Goal: Contribute content

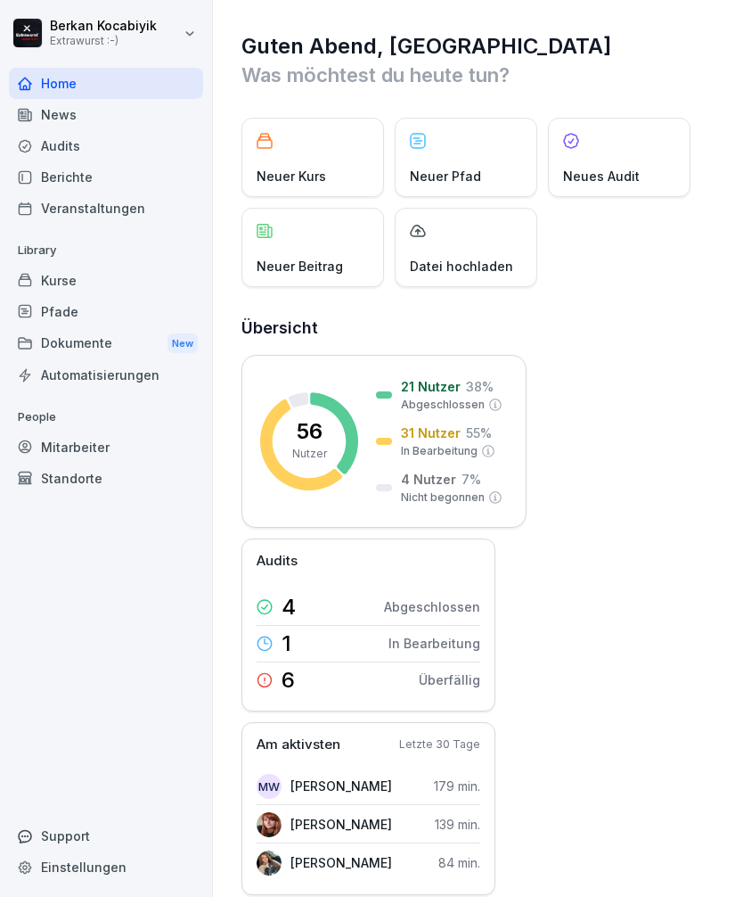
click at [316, 252] on div "Neuer Beitrag" at bounding box center [313, 247] width 143 height 79
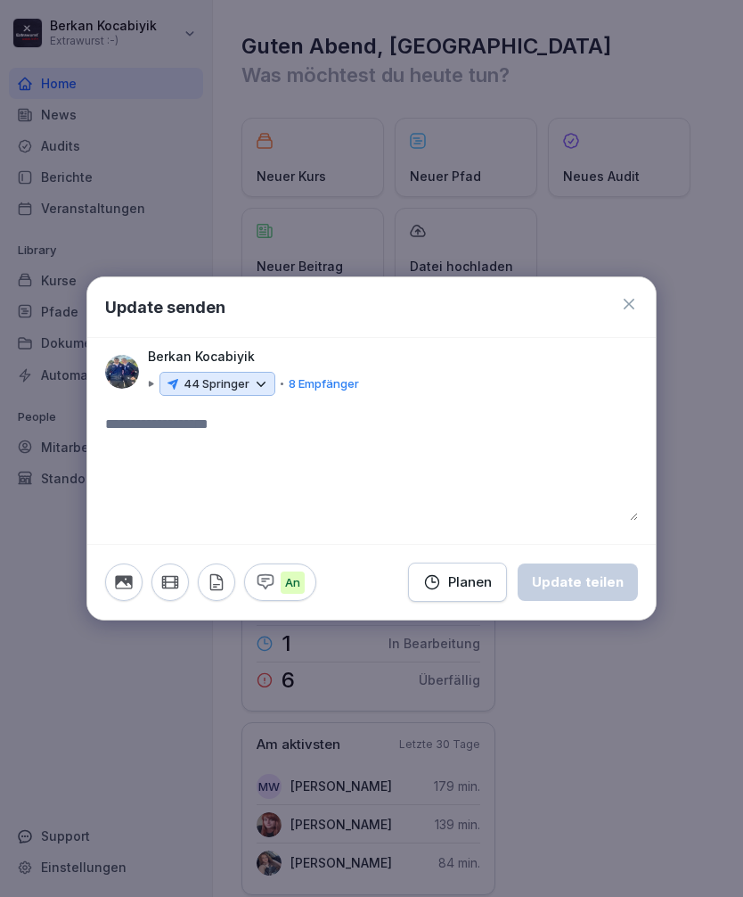
click at [259, 378] on icon at bounding box center [261, 384] width 16 height 16
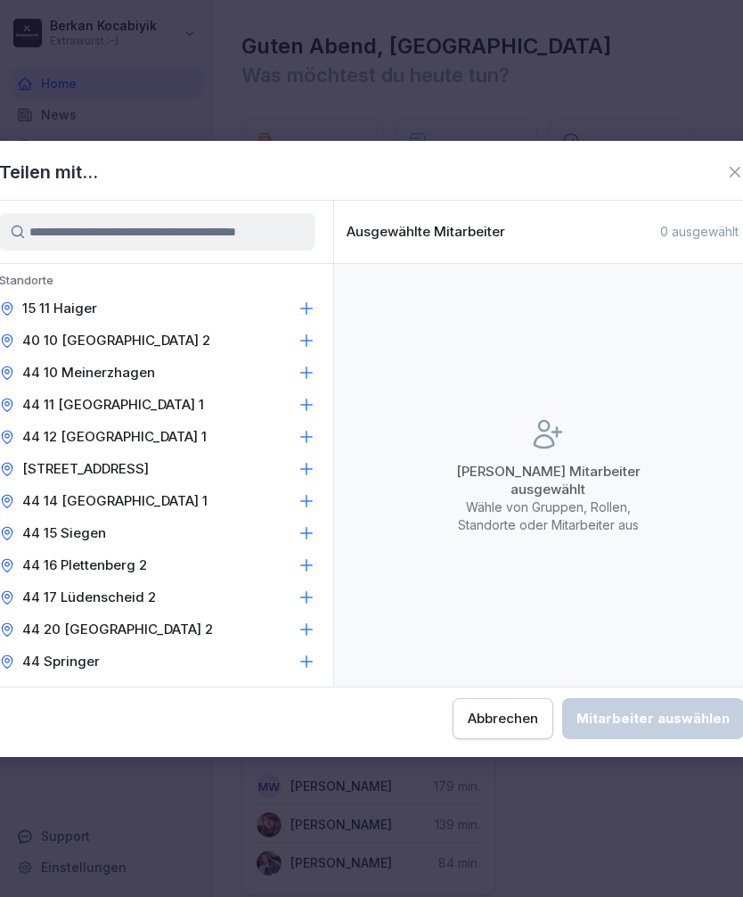
click at [312, 310] on icon at bounding box center [307, 308] width 18 height 18
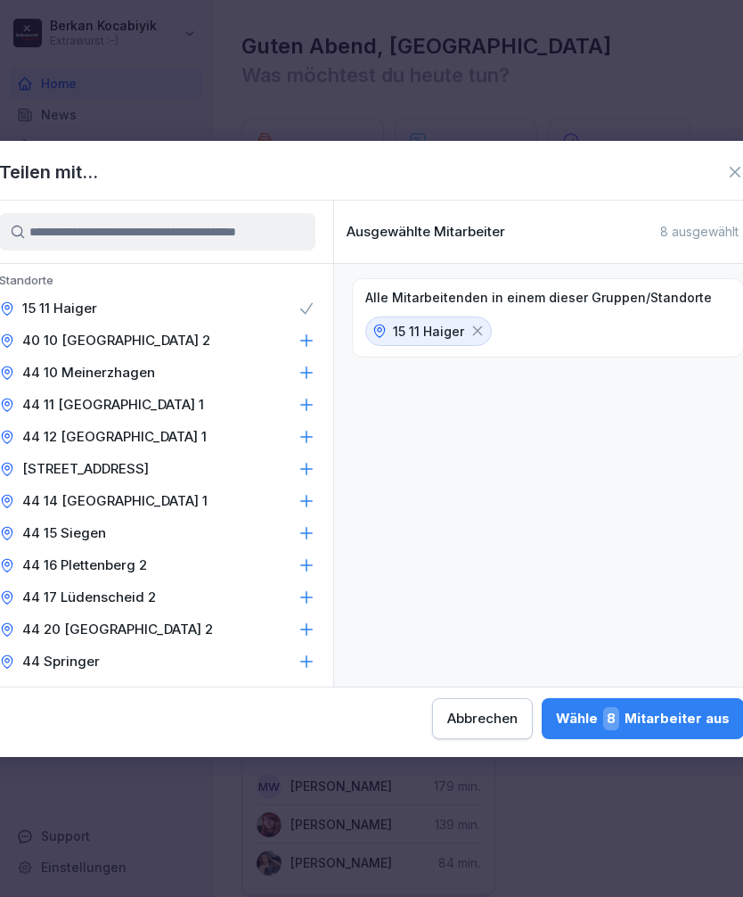
click at [307, 340] on icon at bounding box center [307, 340] width 12 height 12
click at [309, 381] on div "44 10 Meinerzhagen" at bounding box center [157, 373] width 352 height 32
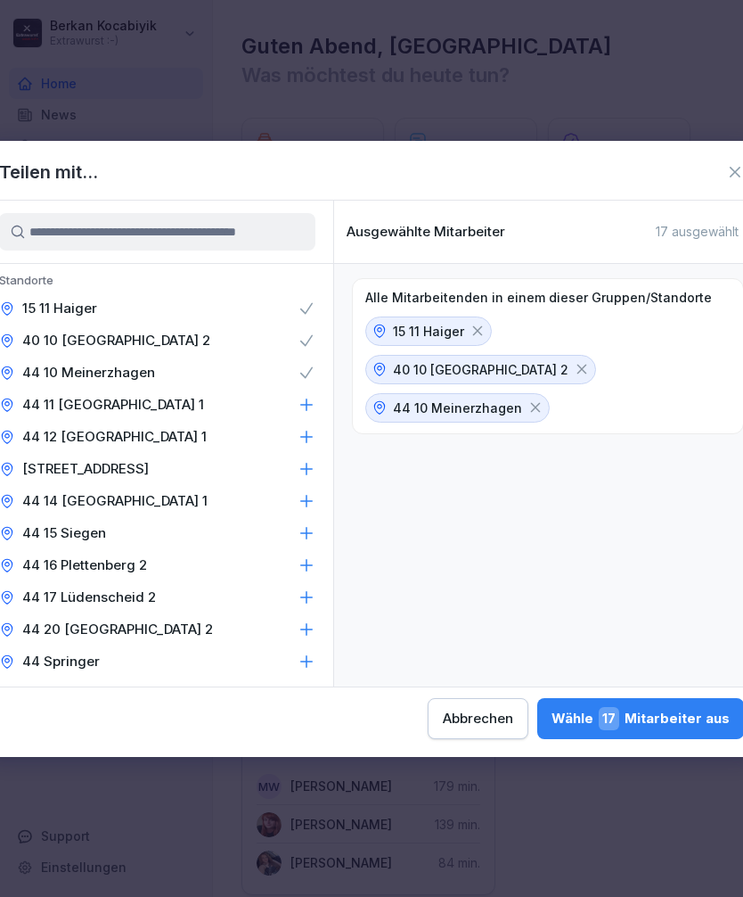
click at [308, 411] on icon at bounding box center [307, 405] width 18 height 18
click at [310, 441] on icon at bounding box center [307, 437] width 18 height 18
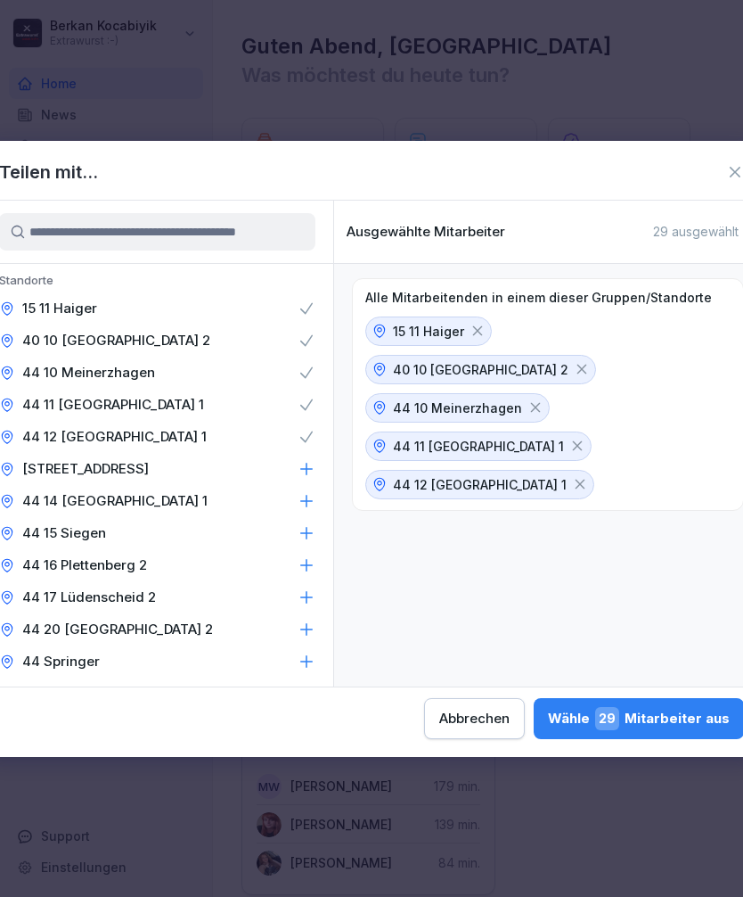
click at [311, 471] on icon at bounding box center [307, 469] width 18 height 18
click at [306, 498] on icon at bounding box center [307, 501] width 18 height 18
click at [309, 543] on div "44 15 Siegen" at bounding box center [157, 533] width 352 height 32
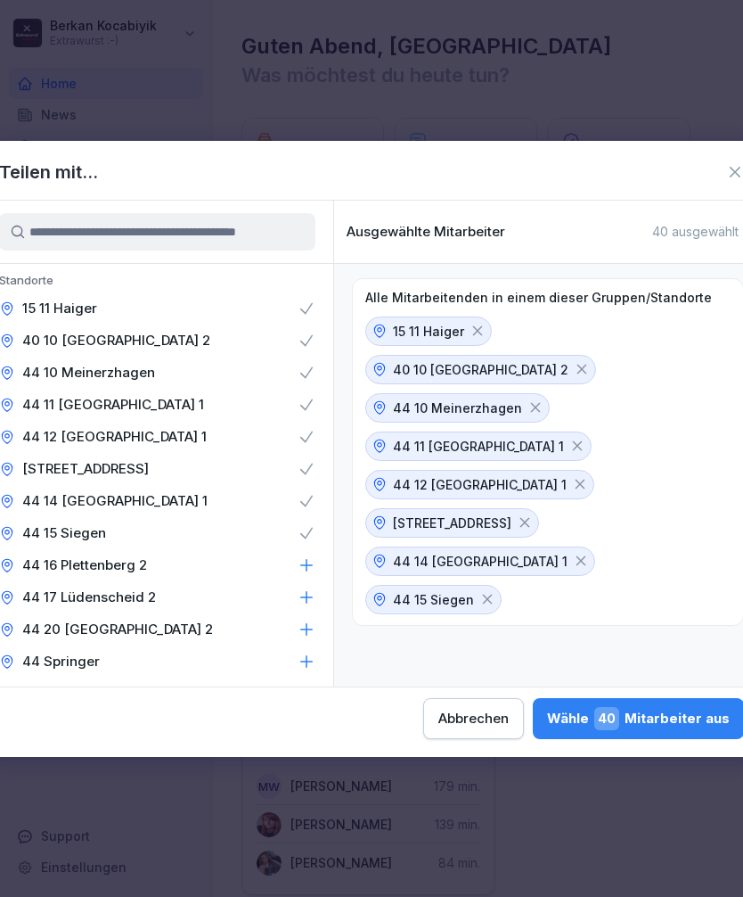
click at [310, 568] on icon at bounding box center [307, 565] width 18 height 18
click at [310, 597] on icon at bounding box center [307, 597] width 12 height 12
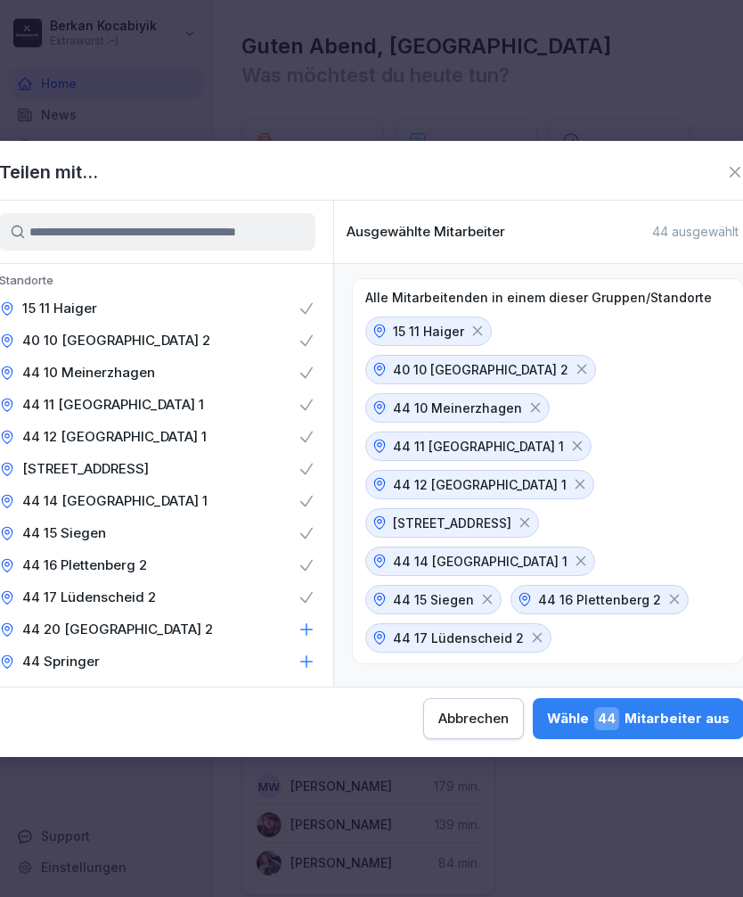
click at [307, 630] on icon at bounding box center [307, 629] width 18 height 18
click at [313, 665] on icon at bounding box center [307, 661] width 18 height 18
click at [552, 718] on div "Wähle 51 Mitarbeiter aus" at bounding box center [641, 718] width 178 height 23
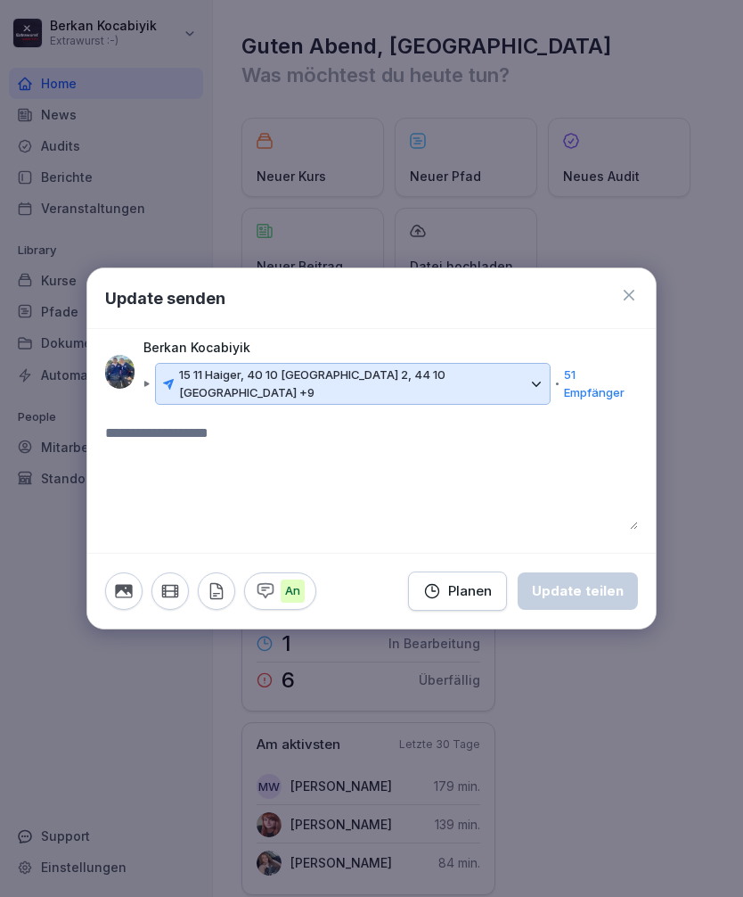
click at [282, 436] on textarea at bounding box center [371, 475] width 533 height 107
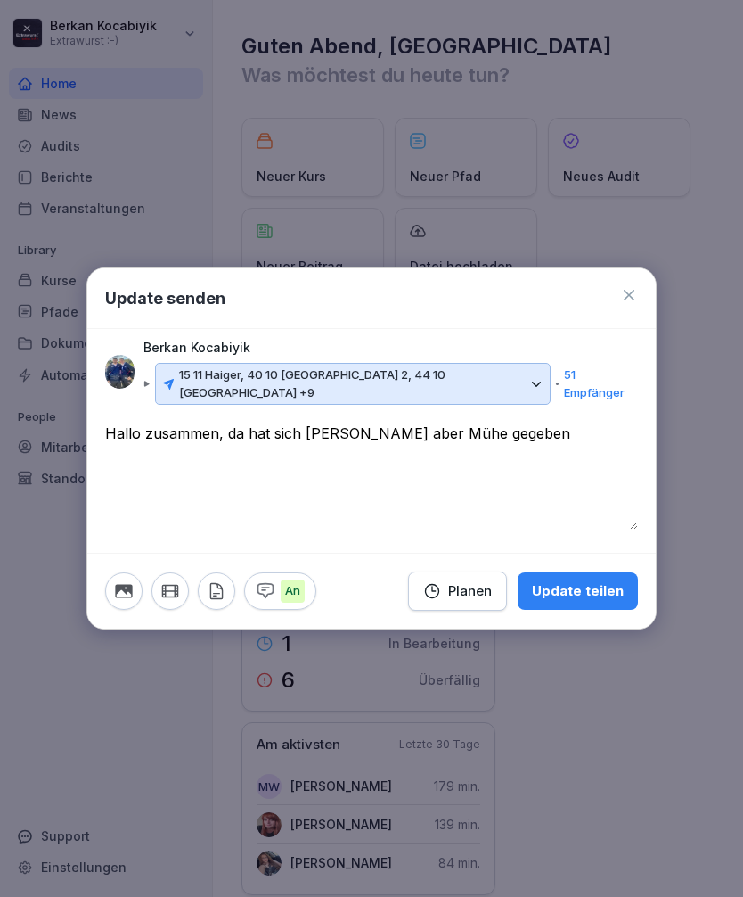
type textarea "**********"
click at [132, 591] on icon "button" at bounding box center [123, 590] width 17 height 13
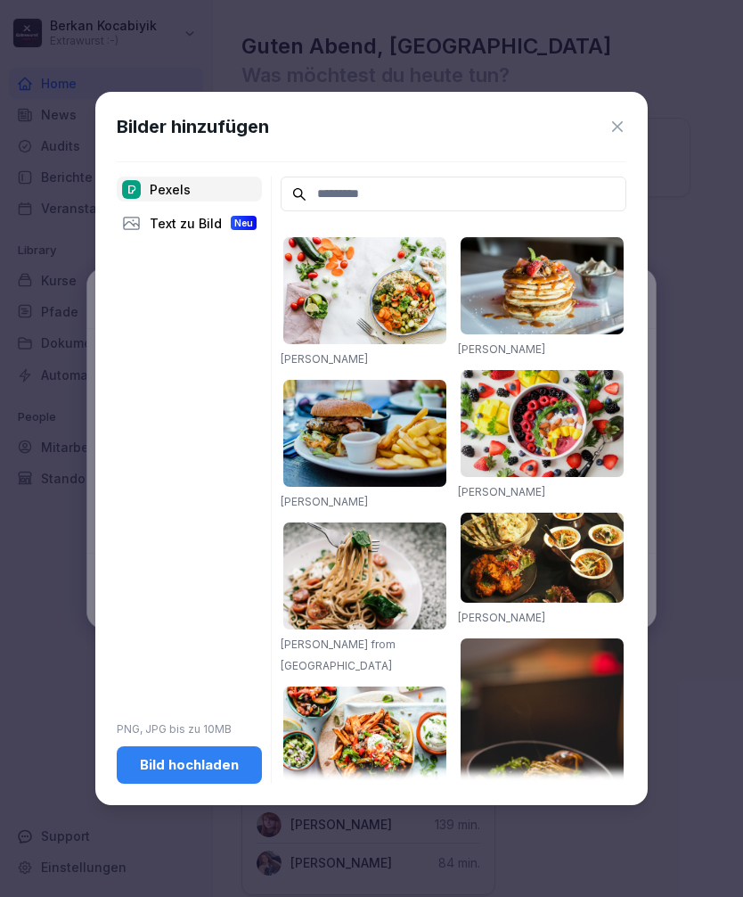
click at [157, 767] on div "Bild hochladen" at bounding box center [189, 765] width 117 height 20
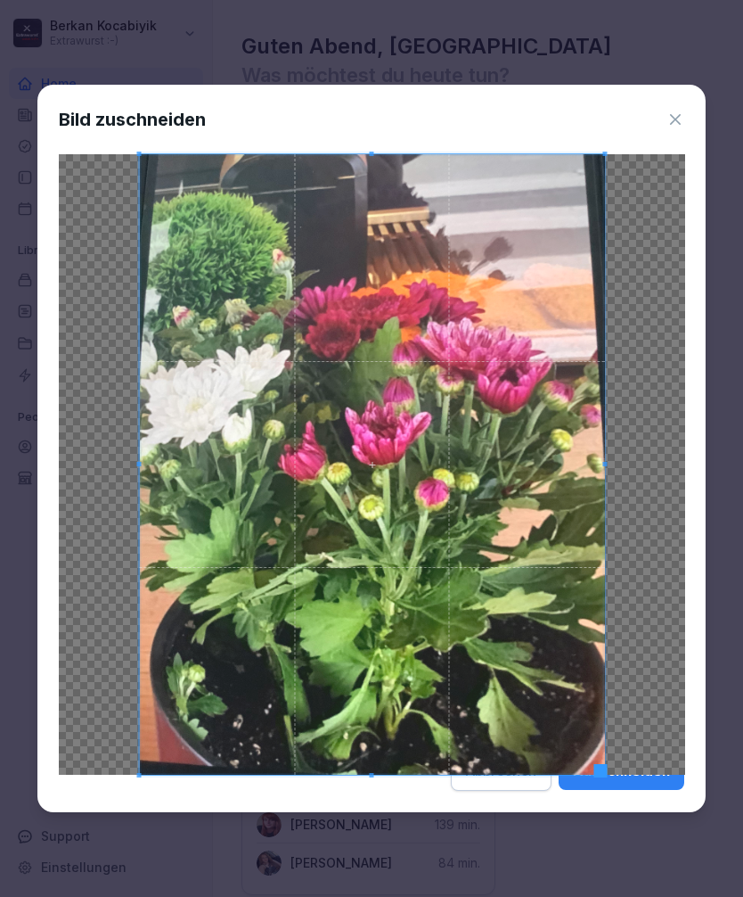
click at [679, 114] on icon at bounding box center [675, 119] width 11 height 11
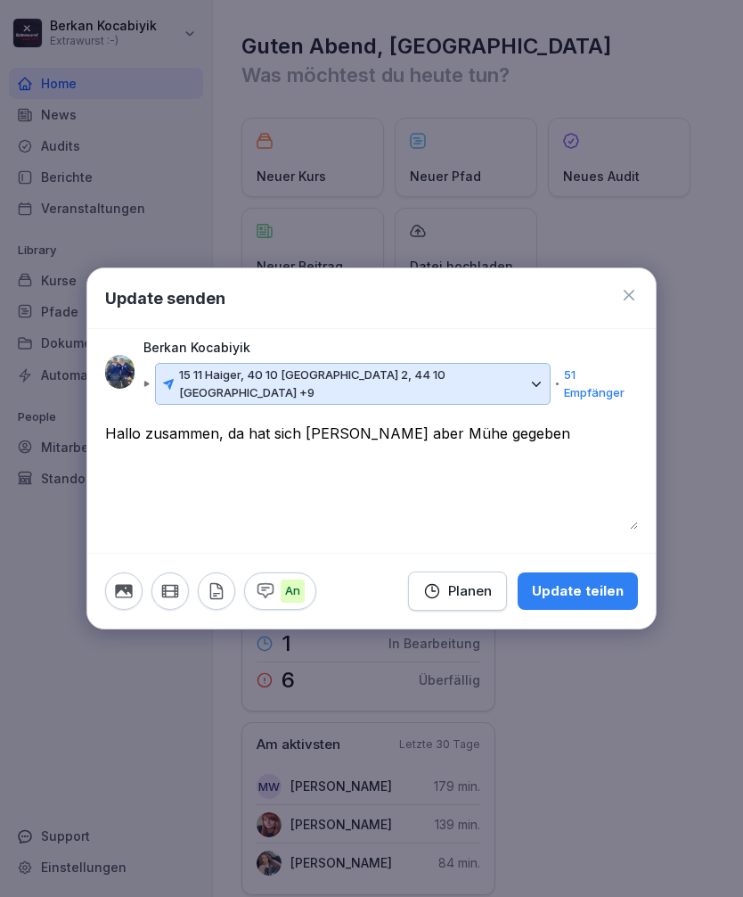
click at [130, 581] on icon "button" at bounding box center [124, 591] width 20 height 20
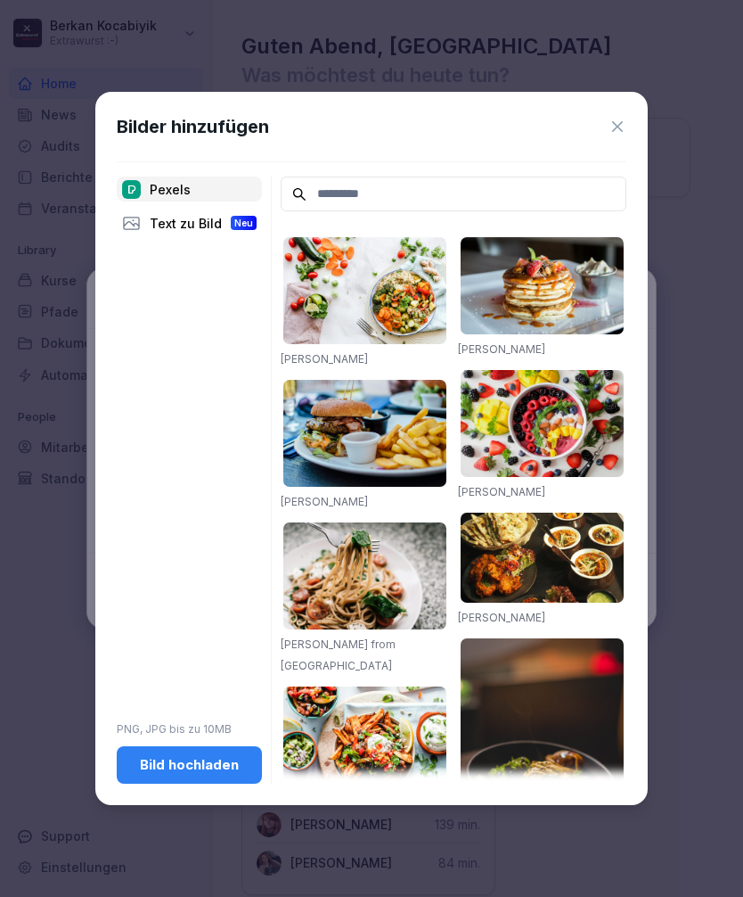
click at [228, 773] on div "Bild hochladen" at bounding box center [189, 765] width 117 height 20
click at [221, 766] on div "Bild hochladen" at bounding box center [189, 765] width 117 height 20
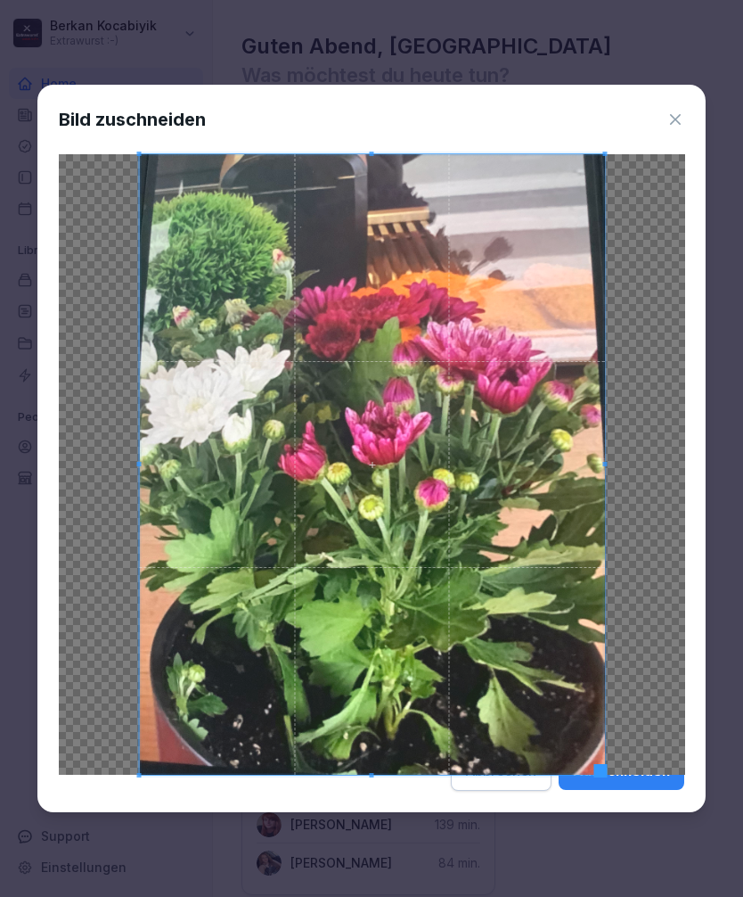
click at [646, 781] on div "Ausschneiden" at bounding box center [621, 771] width 97 height 20
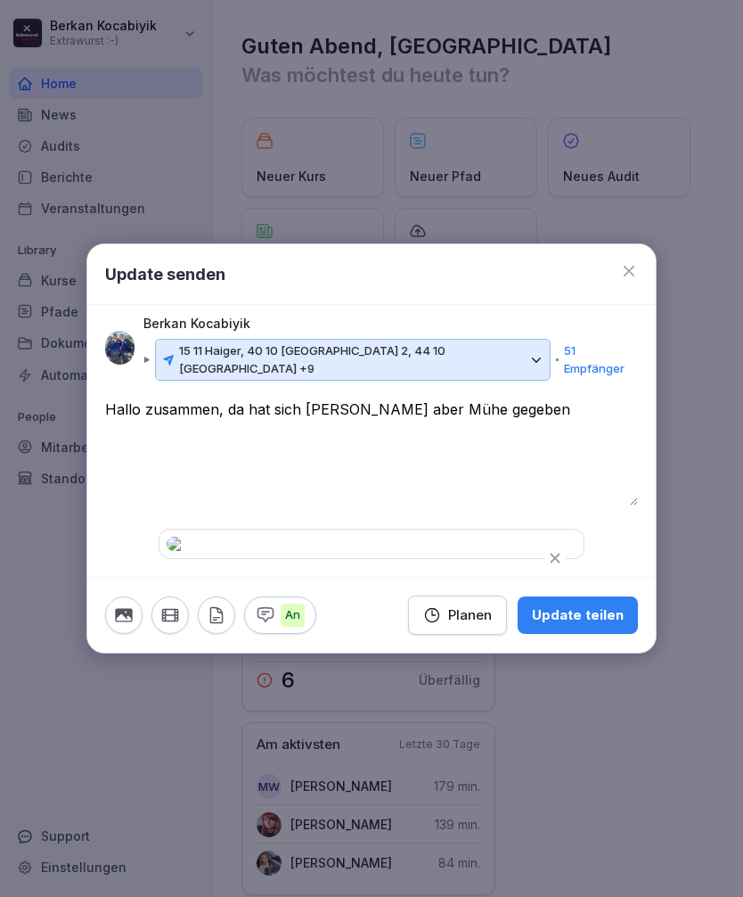
scroll to position [82, 0]
click at [130, 621] on icon "button" at bounding box center [123, 614] width 17 height 13
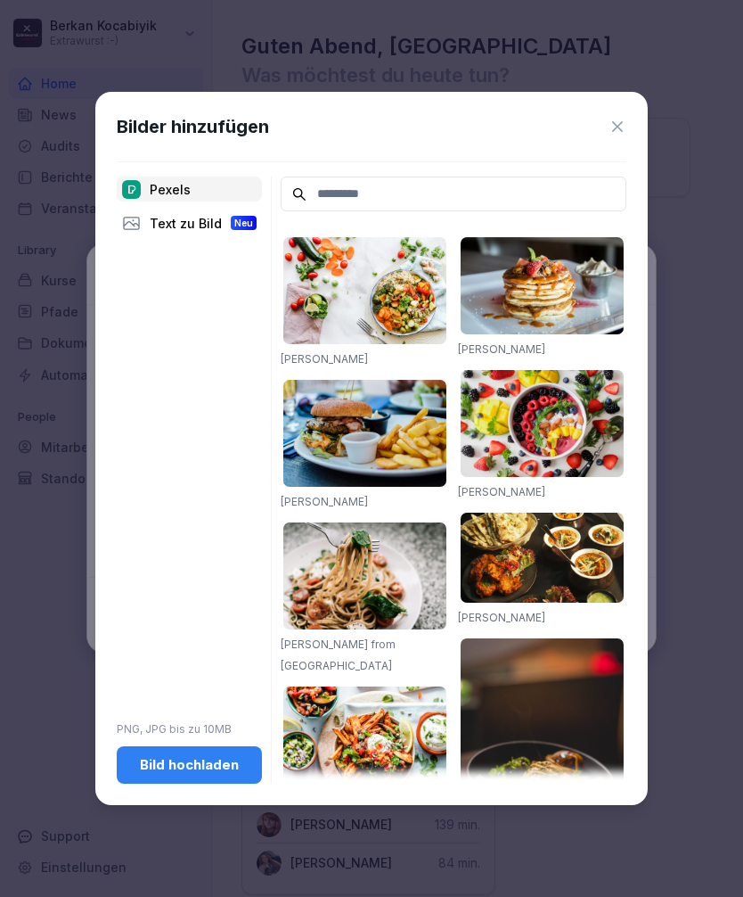
click at [216, 766] on div "Bild hochladen" at bounding box center [189, 765] width 117 height 20
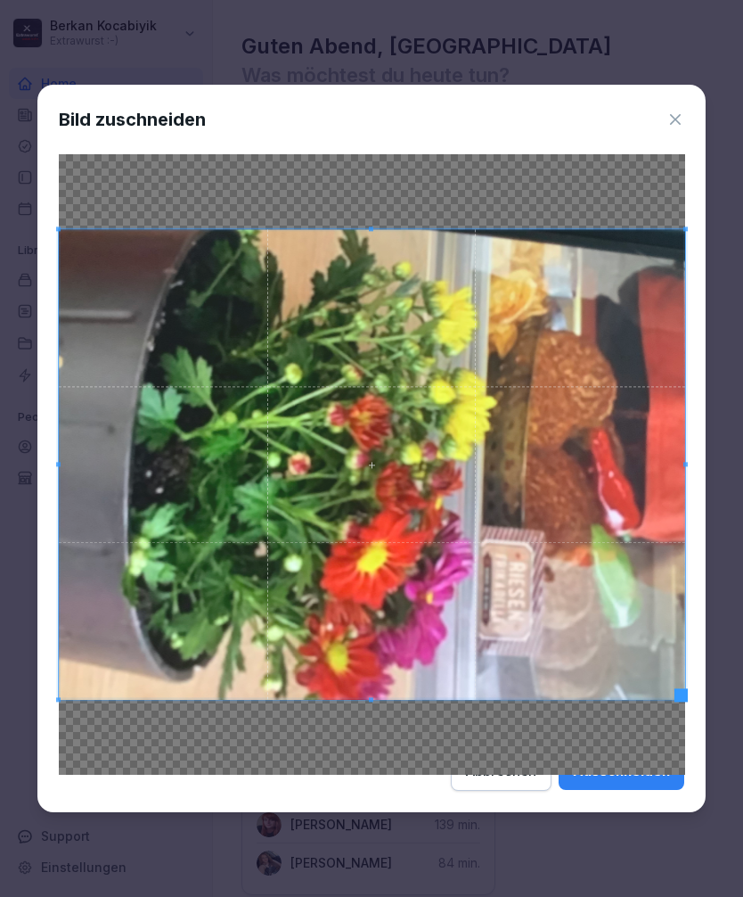
click at [647, 781] on div "Ausschneiden" at bounding box center [621, 771] width 97 height 20
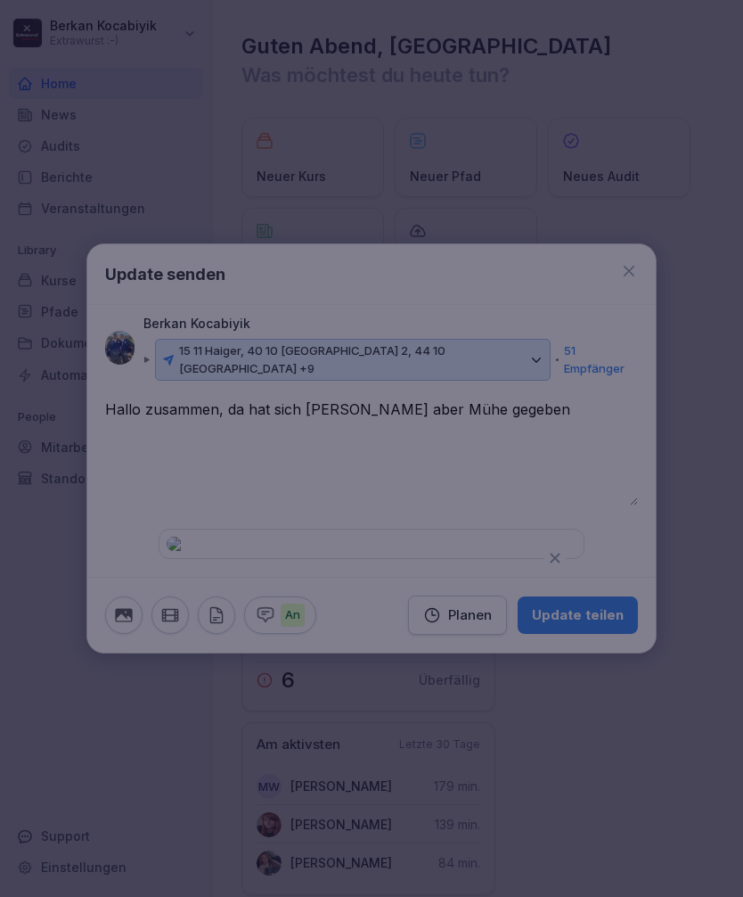
scroll to position [0, 0]
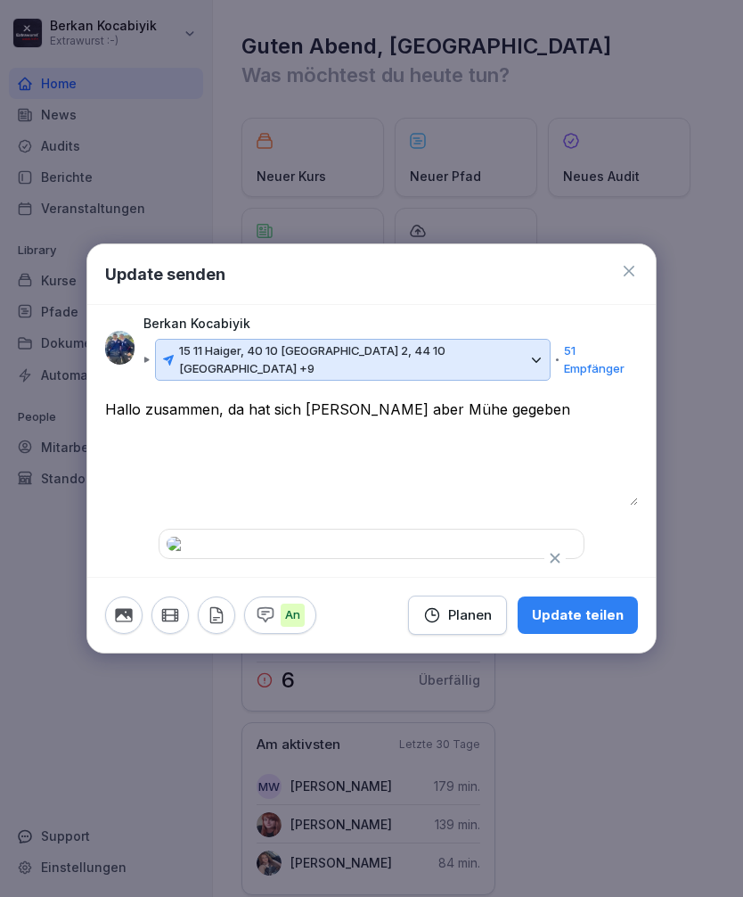
click at [123, 621] on icon "button" at bounding box center [123, 614] width 17 height 13
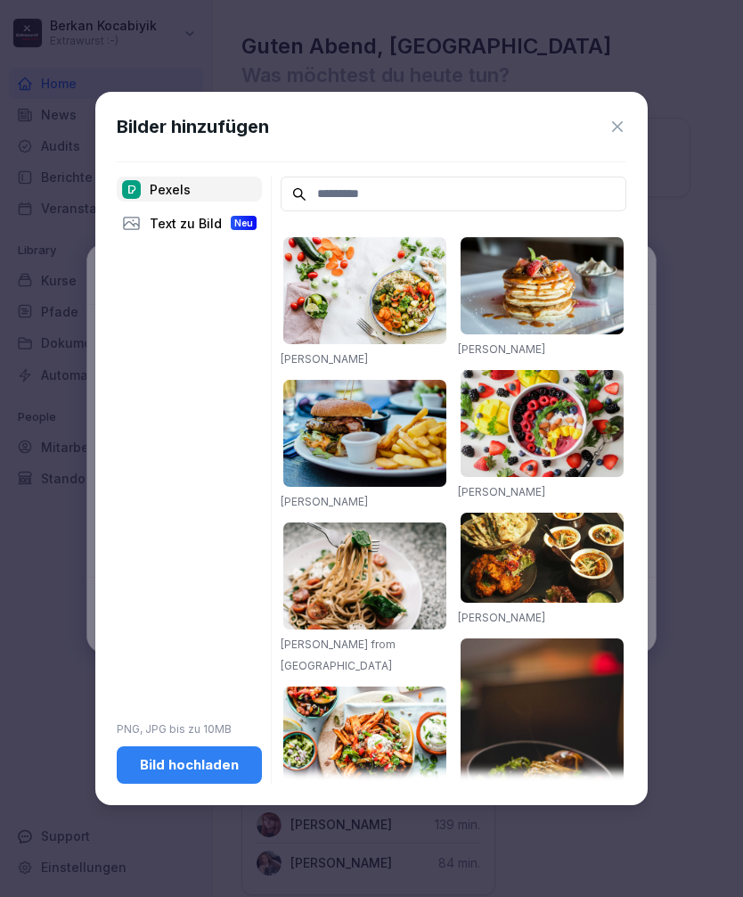
click at [224, 772] on div "Bild hochladen" at bounding box center [189, 765] width 117 height 20
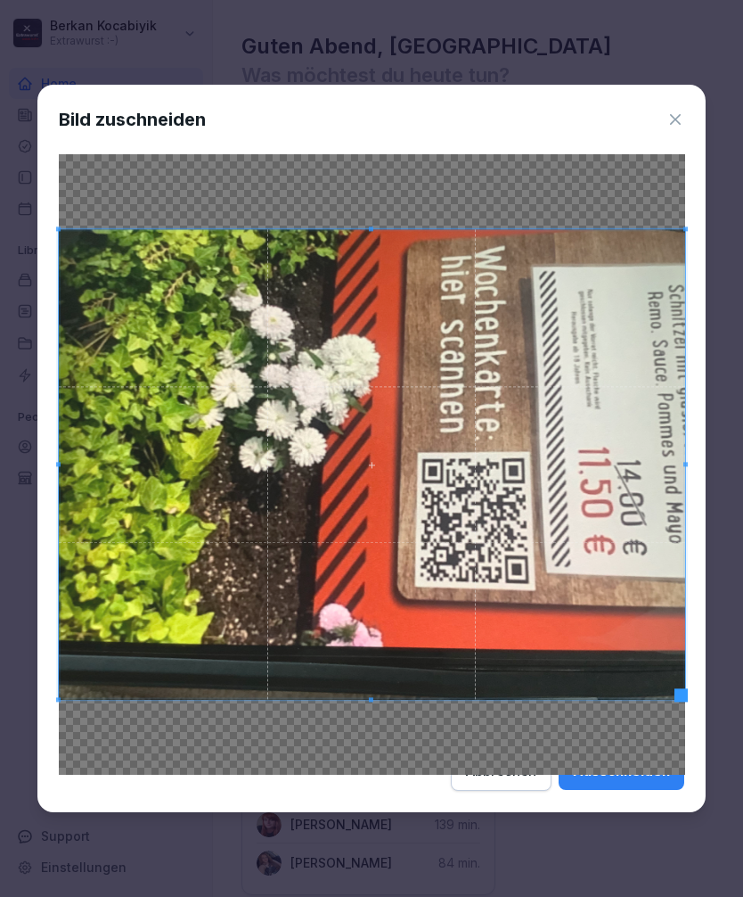
click at [645, 781] on div "Ausschneiden" at bounding box center [621, 771] width 97 height 20
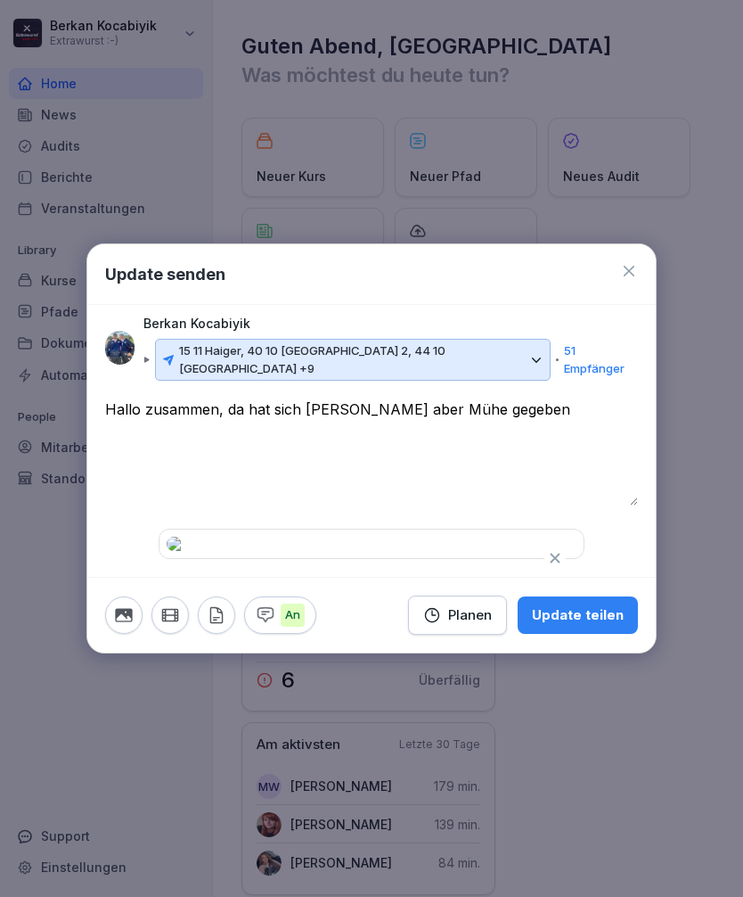
click at [127, 621] on icon "button" at bounding box center [123, 614] width 17 height 13
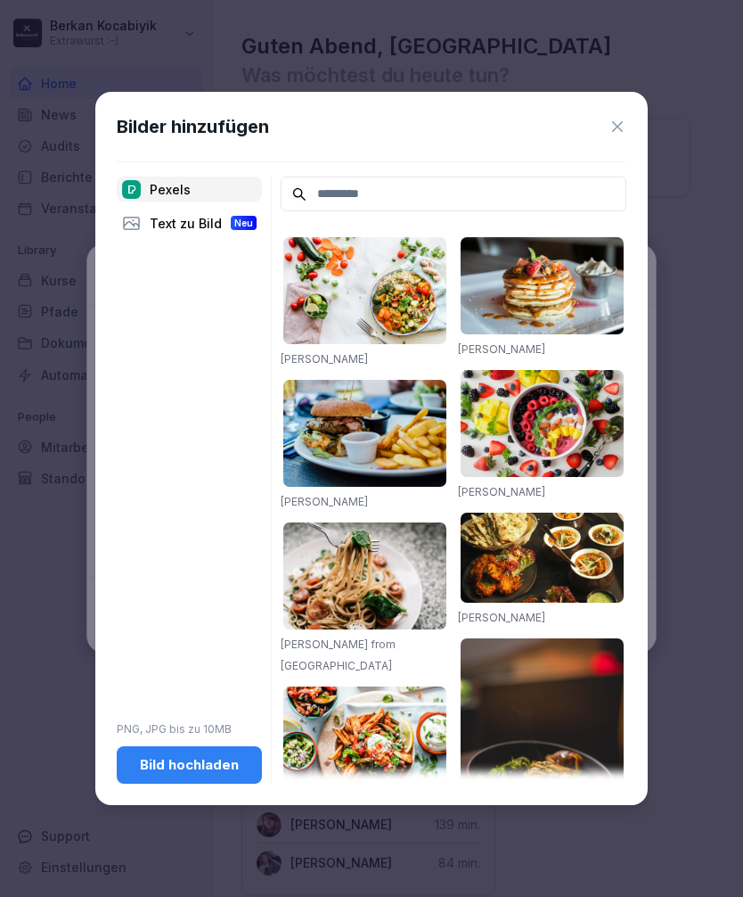
click at [205, 762] on div "Bild hochladen" at bounding box center [189, 765] width 117 height 20
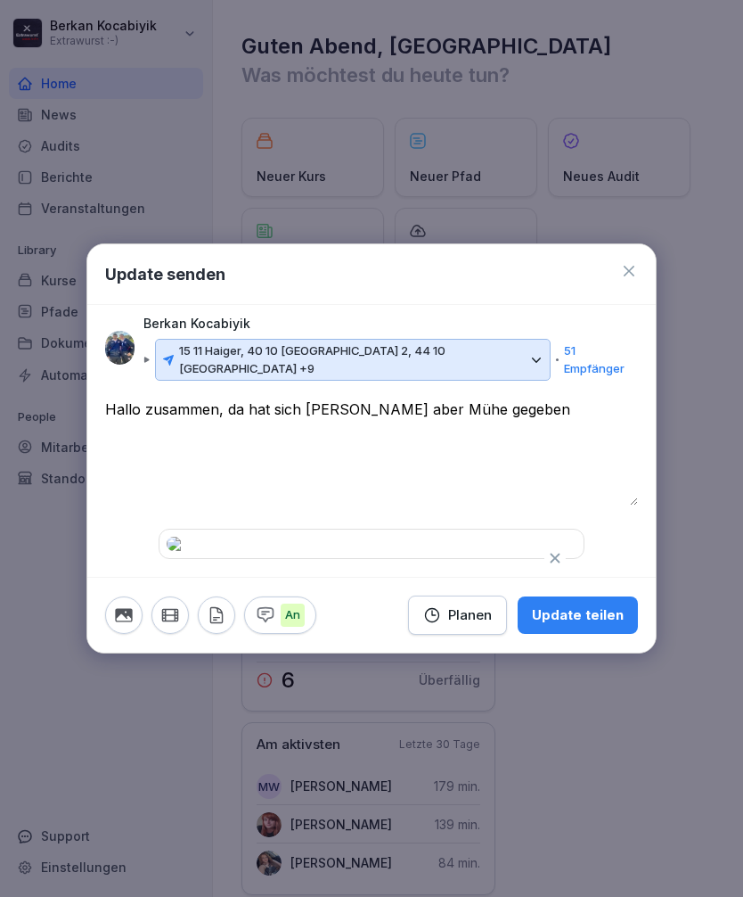
scroll to position [82, 0]
click at [585, 625] on div "Update teilen" at bounding box center [578, 615] width 92 height 20
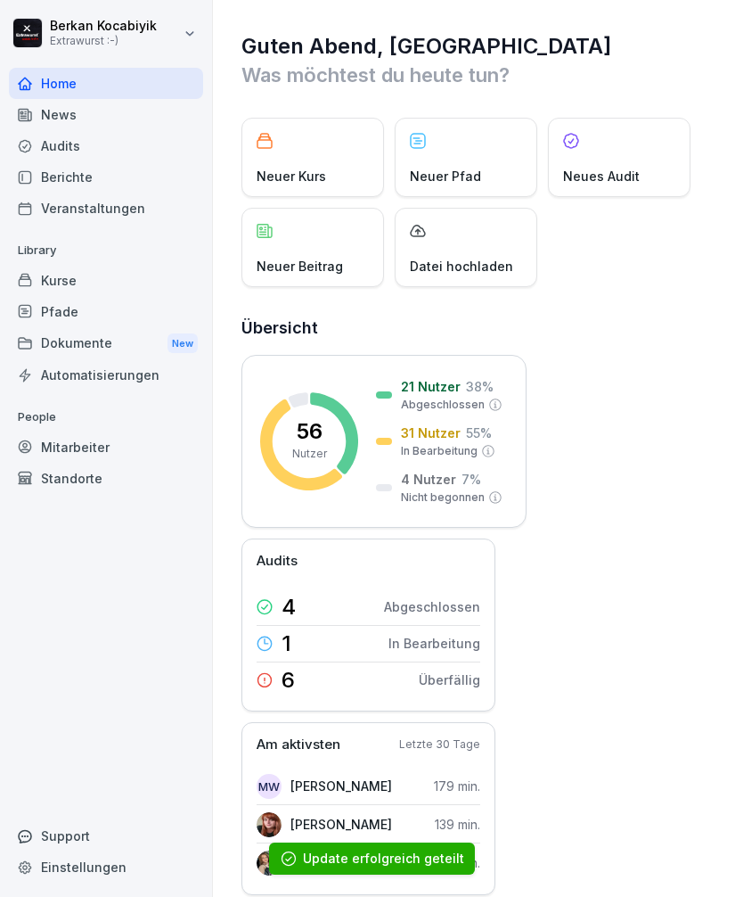
click at [329, 258] on p "Neuer Beitrag" at bounding box center [300, 266] width 86 height 19
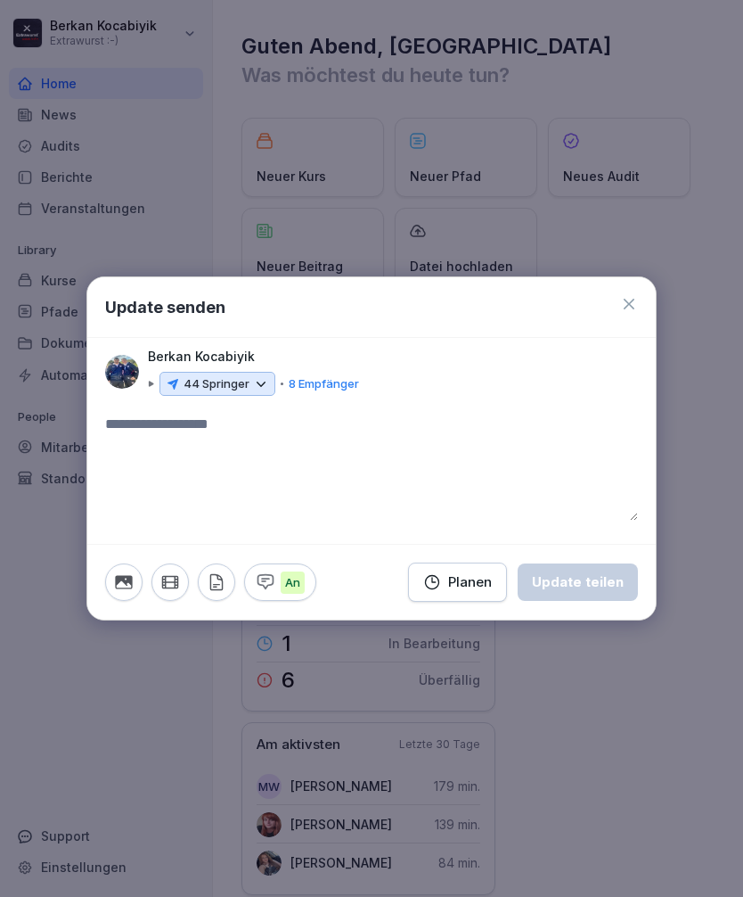
click at [269, 389] on div "44 Springer" at bounding box center [218, 384] width 116 height 25
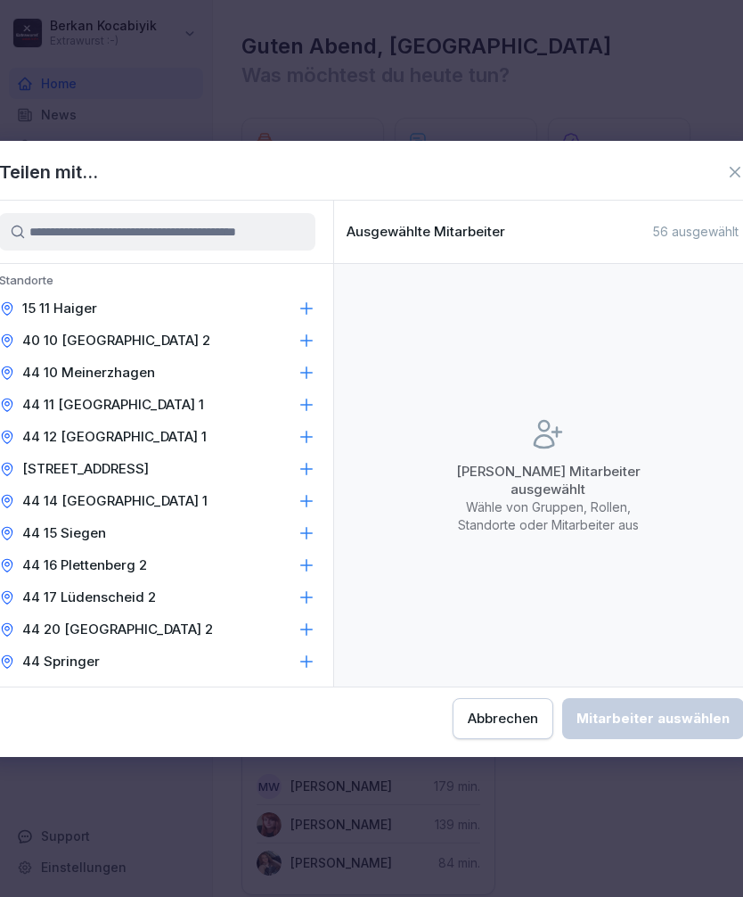
click at [312, 311] on icon at bounding box center [307, 308] width 18 height 18
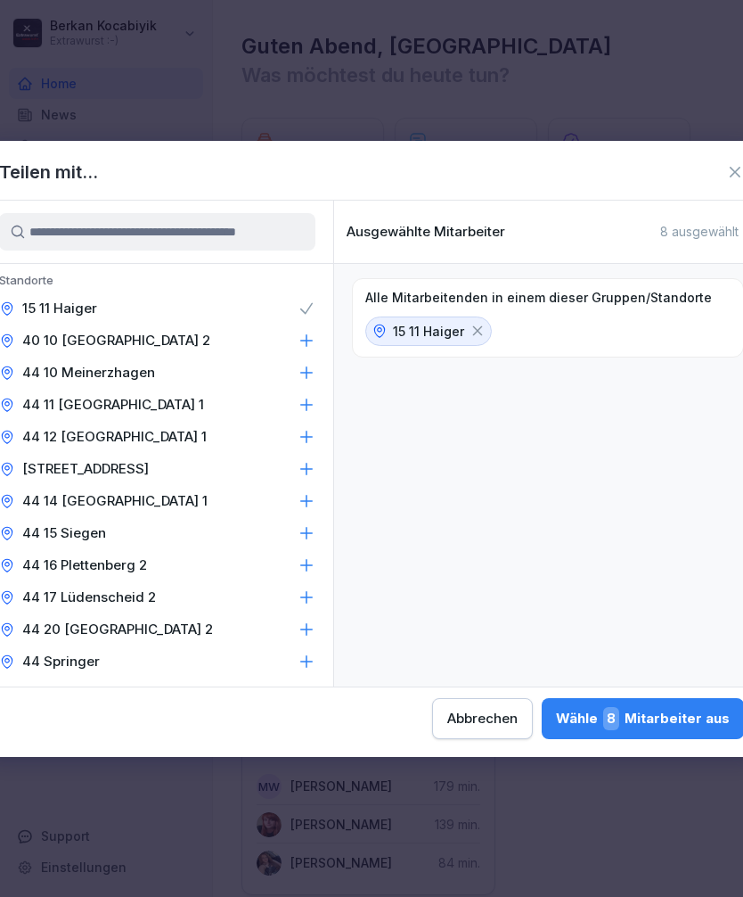
click at [311, 340] on icon at bounding box center [307, 340] width 12 height 12
click at [315, 368] on icon at bounding box center [307, 373] width 18 height 18
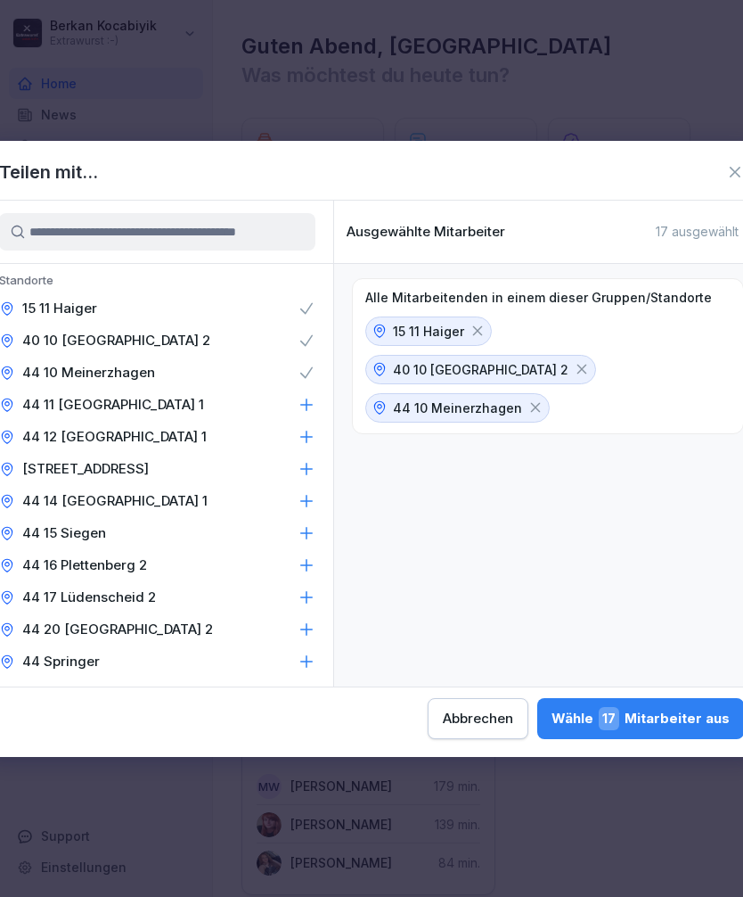
click at [314, 410] on icon at bounding box center [307, 405] width 18 height 18
click at [314, 441] on icon at bounding box center [307, 437] width 18 height 18
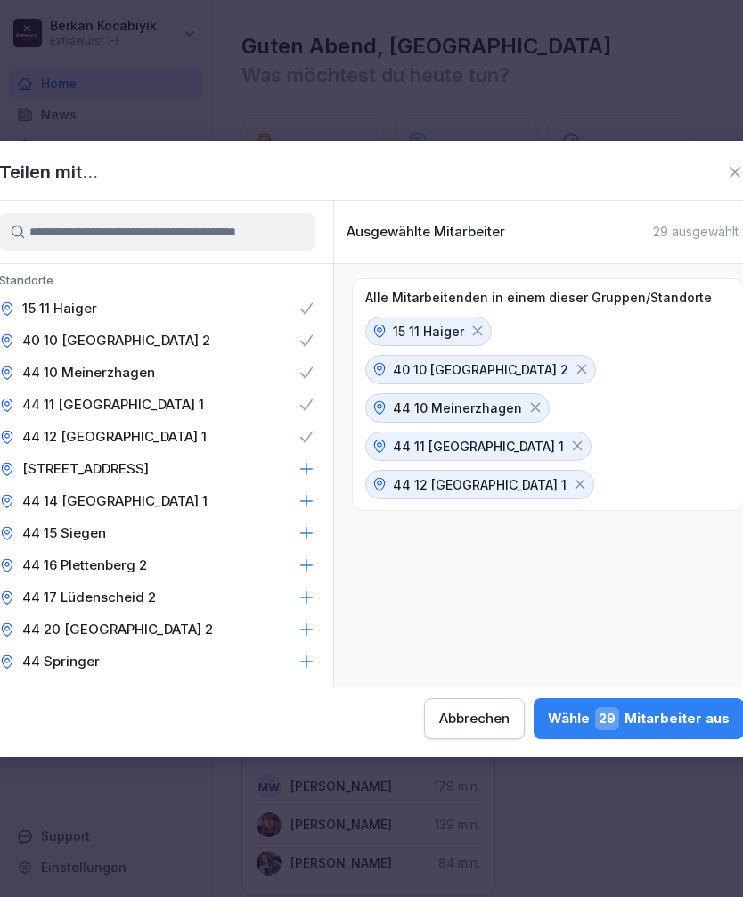
click at [311, 475] on icon at bounding box center [307, 469] width 18 height 18
click at [314, 507] on icon at bounding box center [307, 501] width 18 height 18
click at [309, 537] on icon at bounding box center [307, 533] width 18 height 18
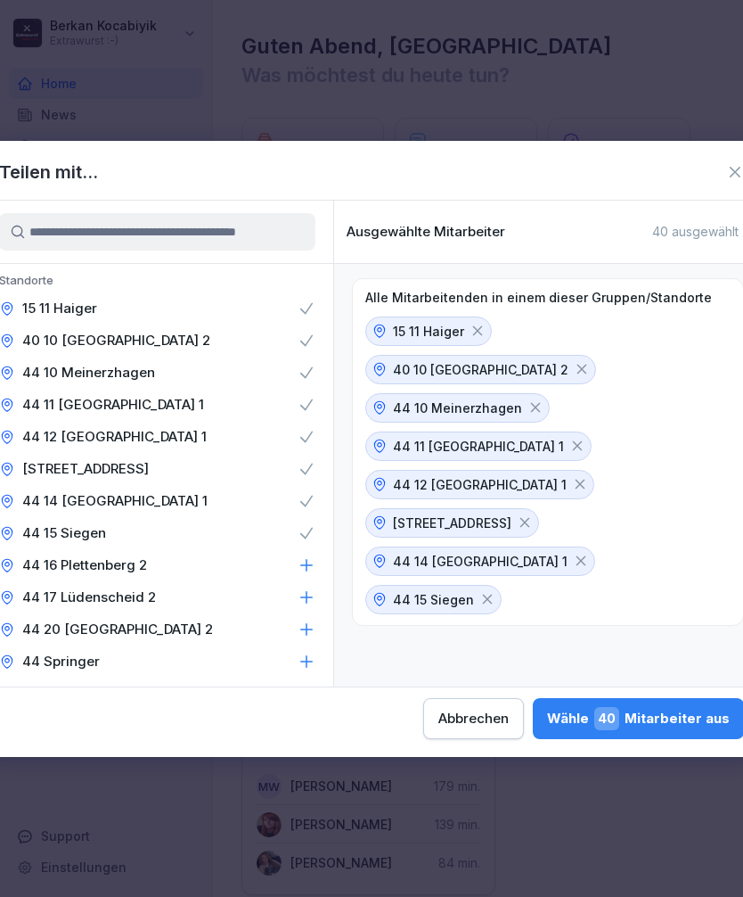
click at [314, 575] on div "44 16 Plettenberg 2" at bounding box center [157, 565] width 352 height 32
click at [311, 602] on icon at bounding box center [307, 597] width 18 height 18
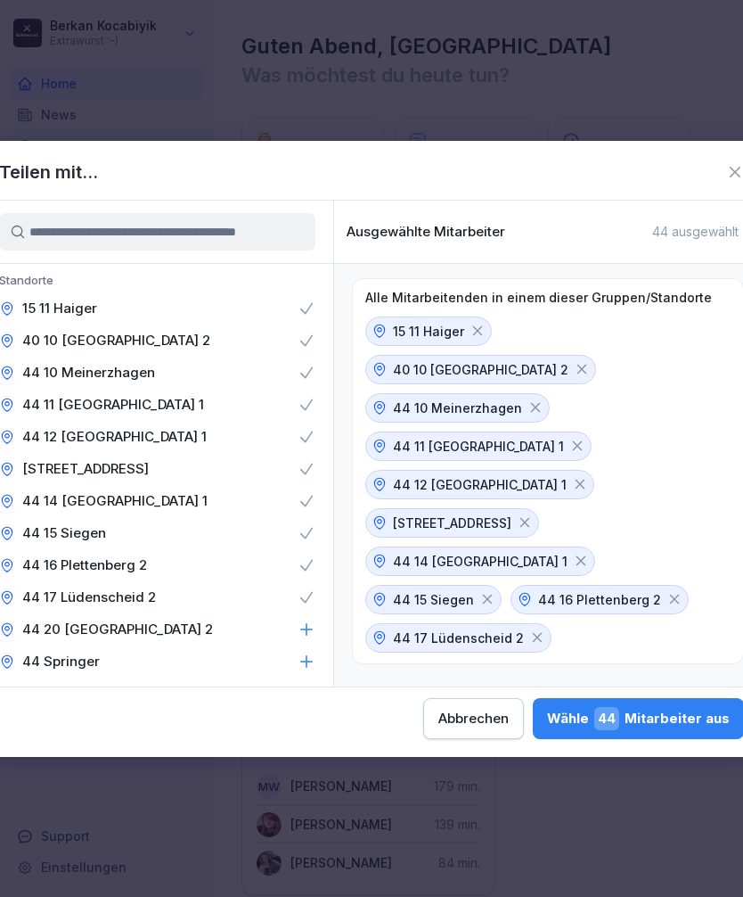
click at [318, 636] on div "44 20 [GEOGRAPHIC_DATA] 2" at bounding box center [157, 629] width 352 height 32
click at [310, 673] on div "44 Springer" at bounding box center [157, 661] width 352 height 32
click at [552, 726] on div "Wähle 51 Mitarbeiter aus" at bounding box center [641, 718] width 178 height 23
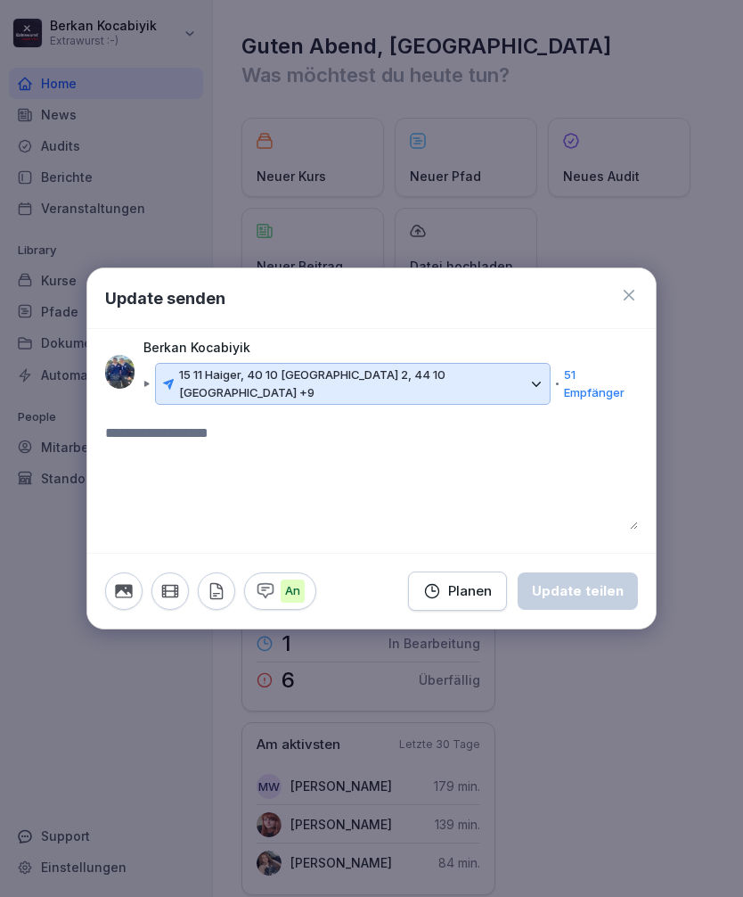
click at [134, 588] on button "button" at bounding box center [123, 590] width 37 height 37
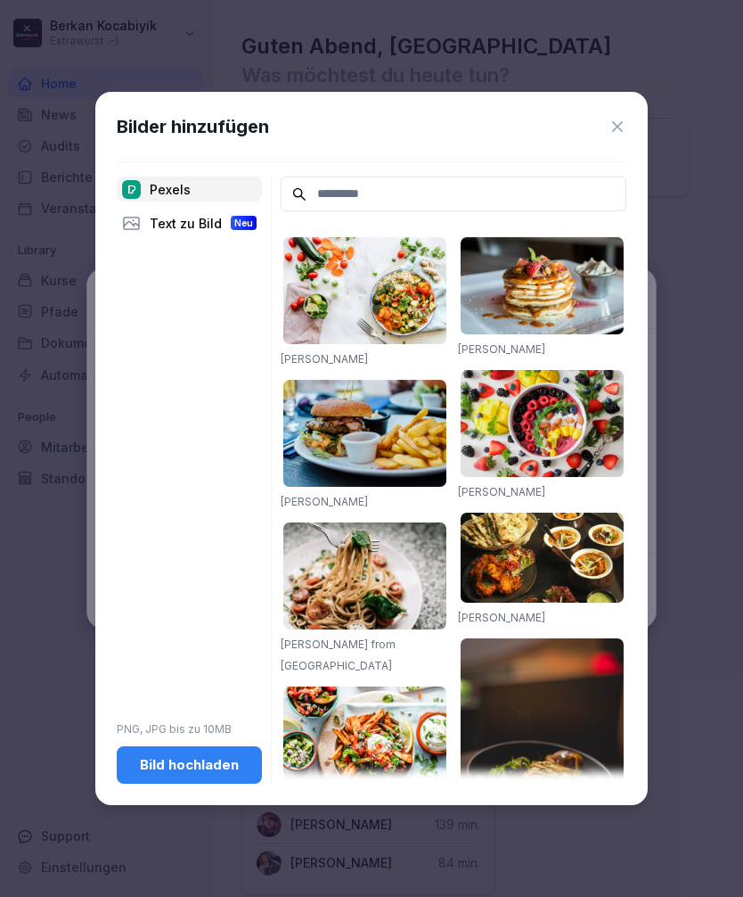
click at [234, 763] on div "Bild hochladen" at bounding box center [189, 765] width 117 height 20
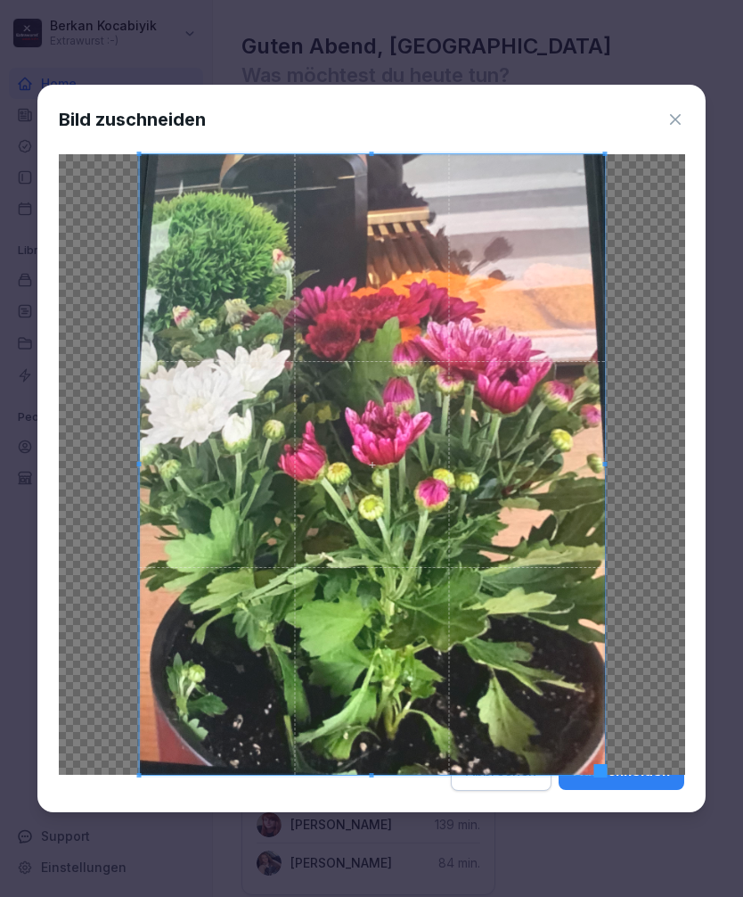
click at [674, 111] on icon at bounding box center [676, 120] width 18 height 18
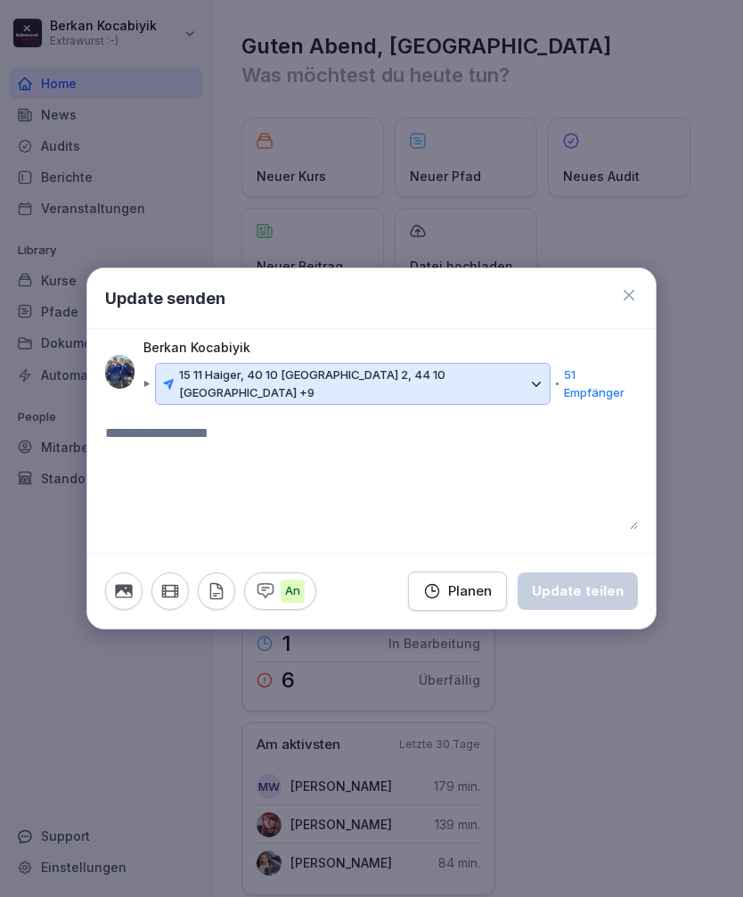
click at [121, 589] on icon "button" at bounding box center [124, 591] width 20 height 20
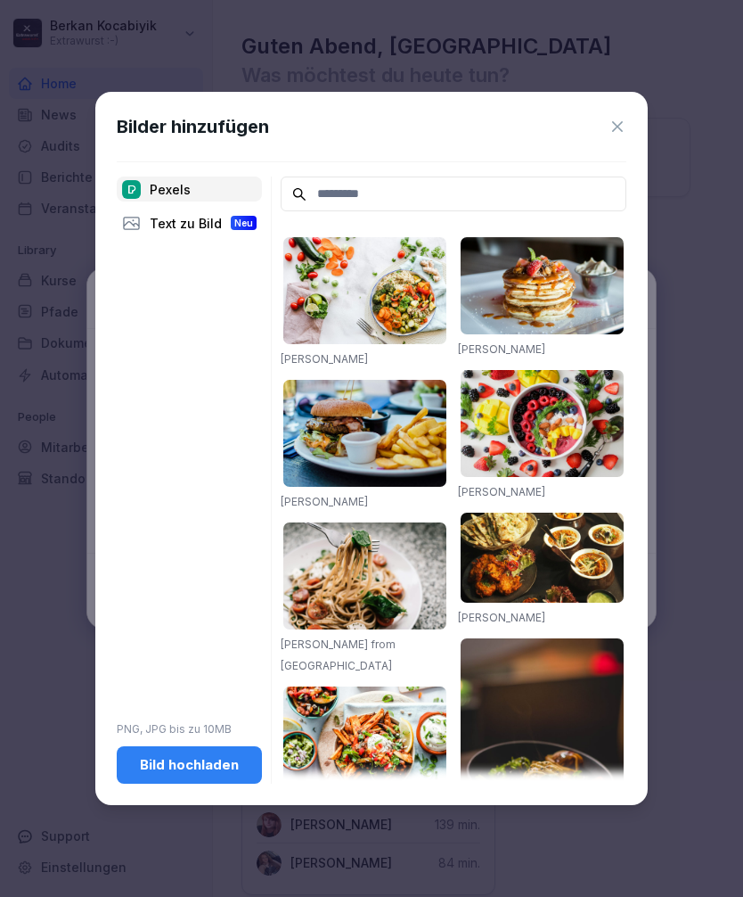
click at [221, 761] on div "Bild hochladen" at bounding box center [189, 765] width 117 height 20
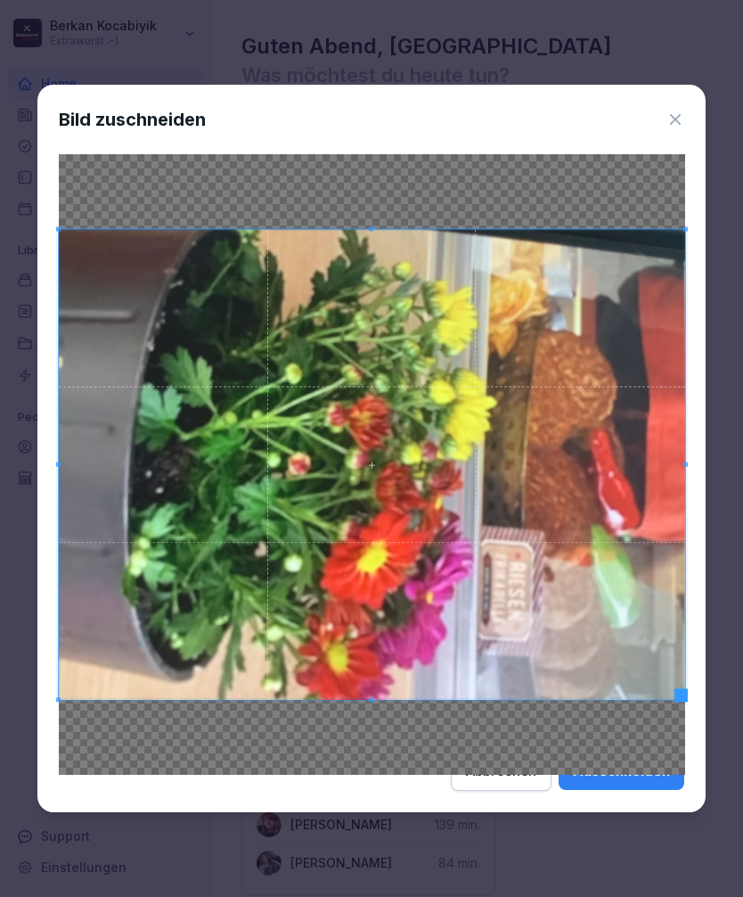
click at [676, 111] on icon at bounding box center [676, 120] width 18 height 18
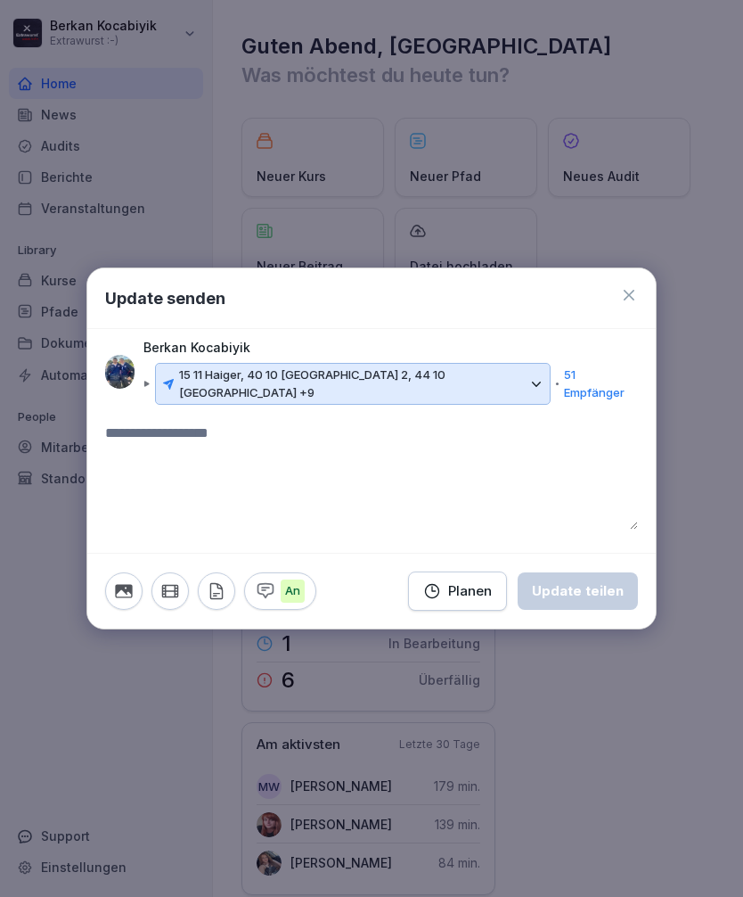
click at [127, 589] on icon "button" at bounding box center [123, 590] width 17 height 13
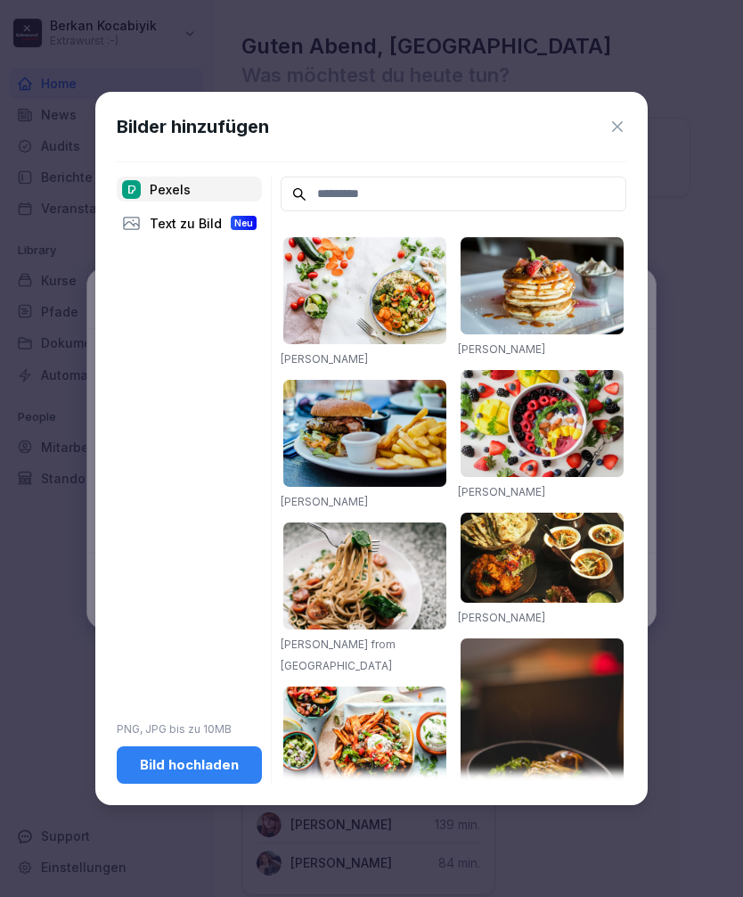
click at [225, 759] on div "Bild hochladen" at bounding box center [189, 765] width 117 height 20
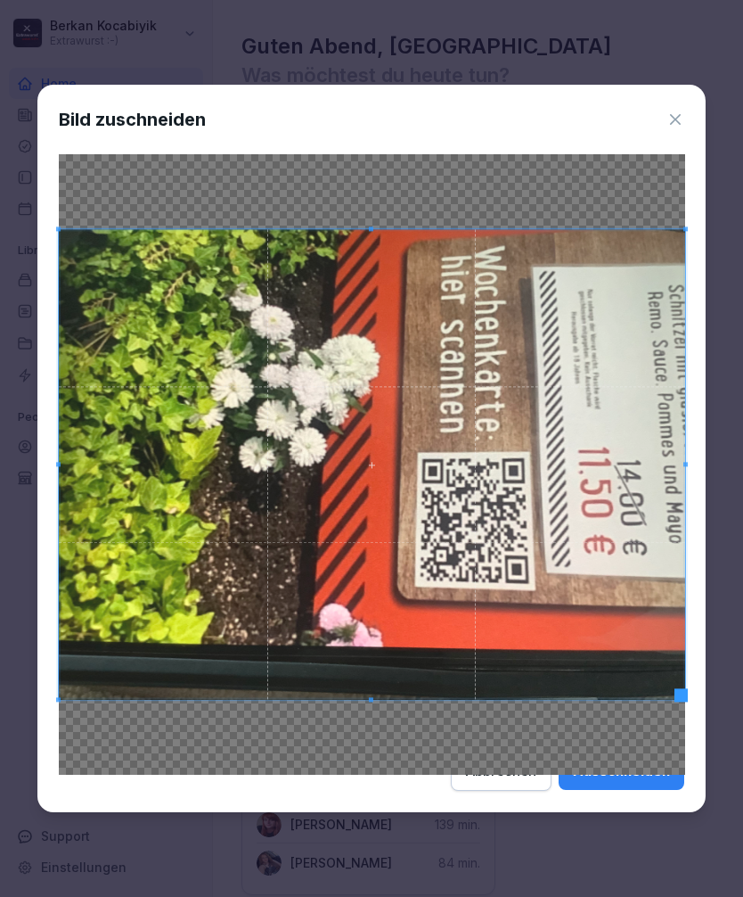
click at [641, 781] on div "Ausschneiden" at bounding box center [621, 771] width 97 height 20
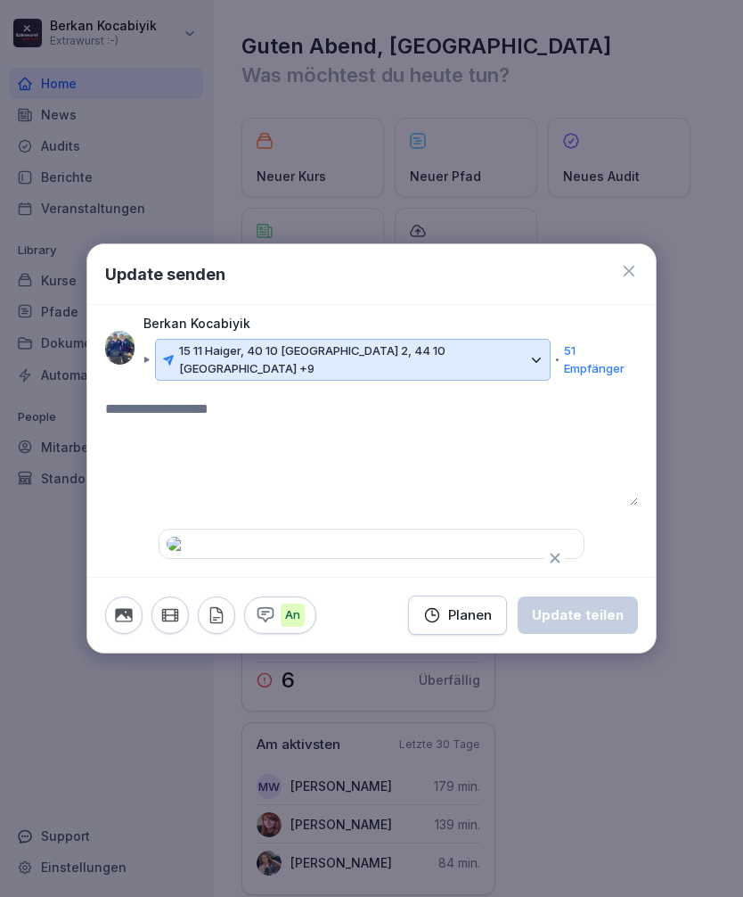
click at [117, 621] on icon "button" at bounding box center [123, 614] width 17 height 13
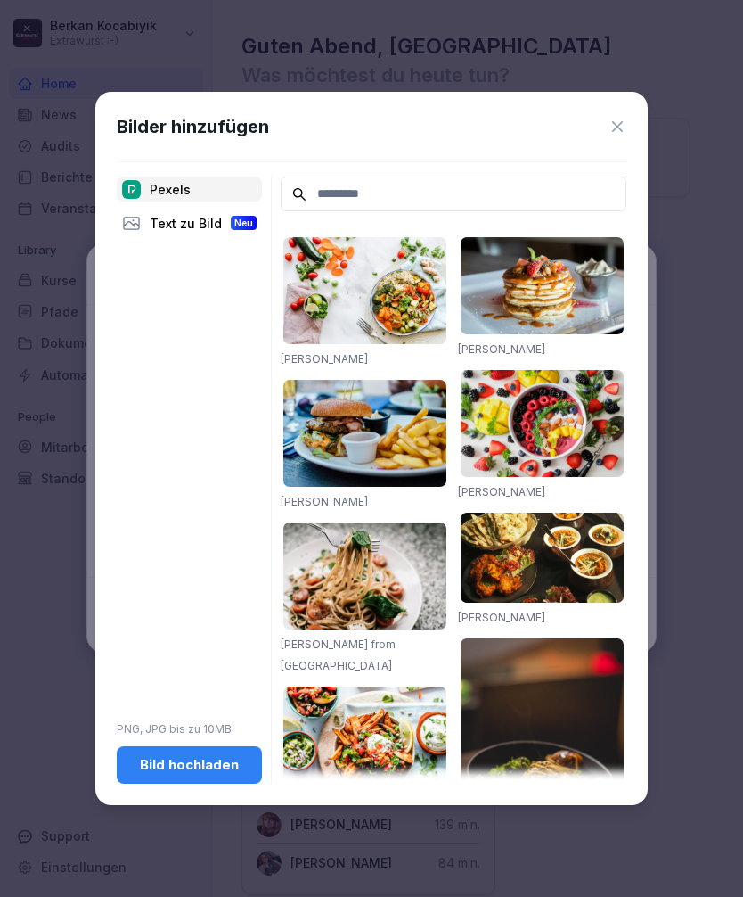
click at [203, 760] on div "Bild hochladen" at bounding box center [189, 765] width 117 height 20
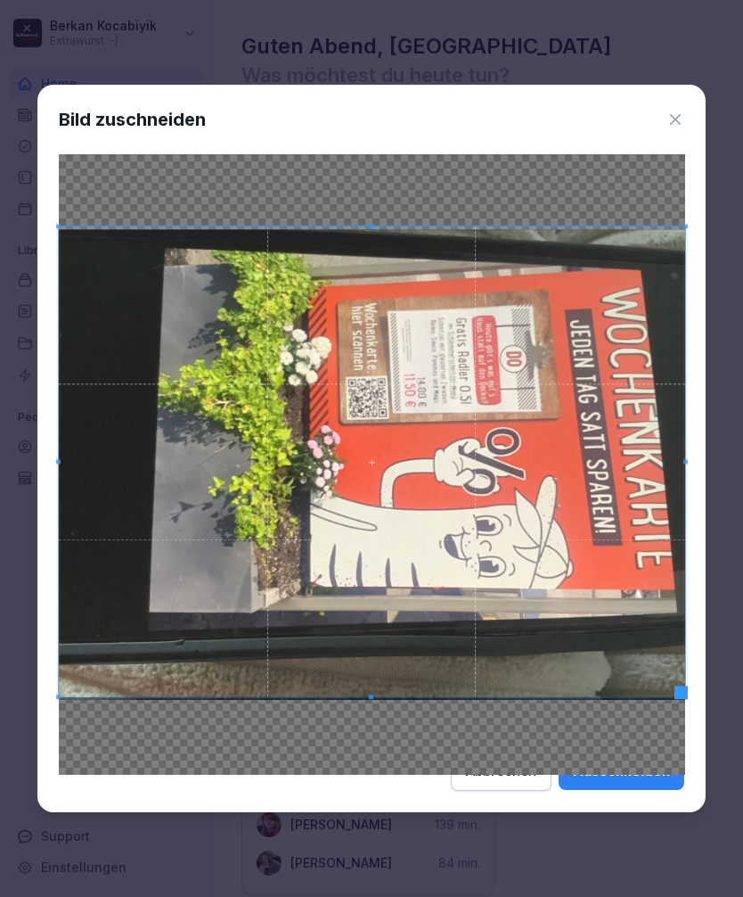
click at [618, 790] on button "Ausschneiden" at bounding box center [622, 770] width 126 height 37
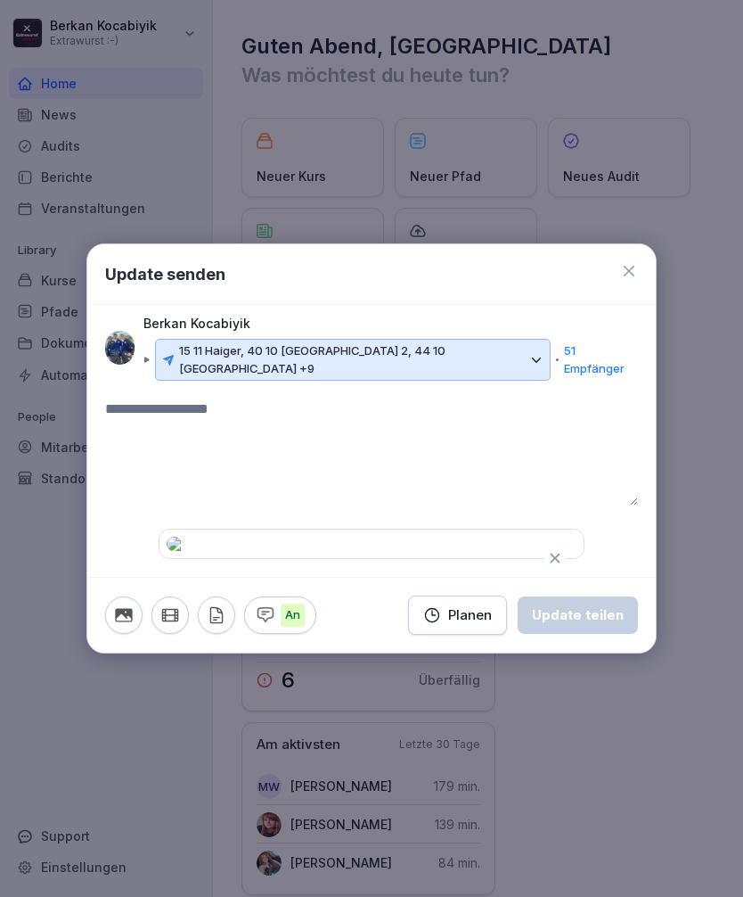
click at [148, 398] on textarea at bounding box center [371, 451] width 533 height 107
click at [593, 398] on textarea "**********" at bounding box center [371, 451] width 533 height 107
type textarea "**********"
click at [628, 521] on div "**********" at bounding box center [371, 478] width 569 height 160
click at [614, 398] on textarea "**********" at bounding box center [371, 451] width 533 height 107
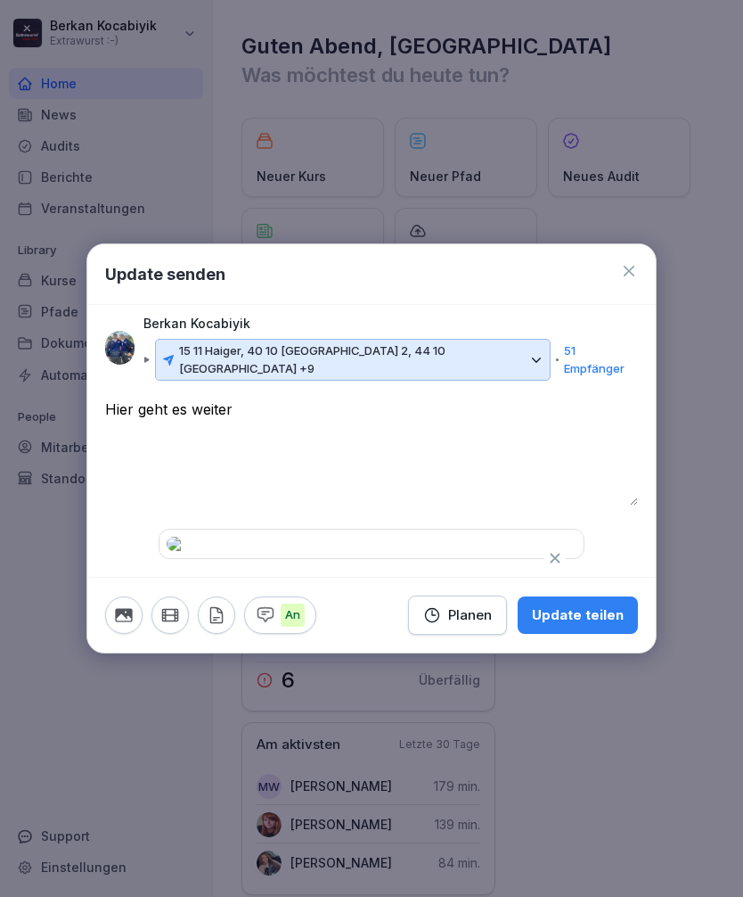
click at [629, 499] on div "**********" at bounding box center [371, 478] width 569 height 160
click at [611, 625] on div "Update teilen" at bounding box center [578, 615] width 92 height 20
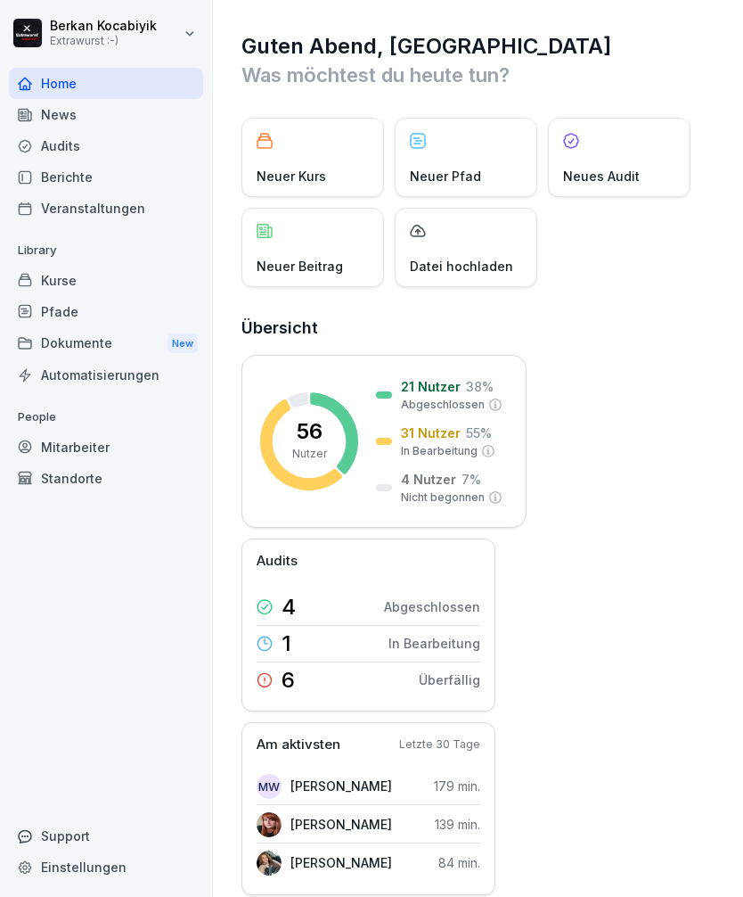
click at [39, 110] on div "News" at bounding box center [106, 114] width 194 height 31
